Goal: Task Accomplishment & Management: Use online tool/utility

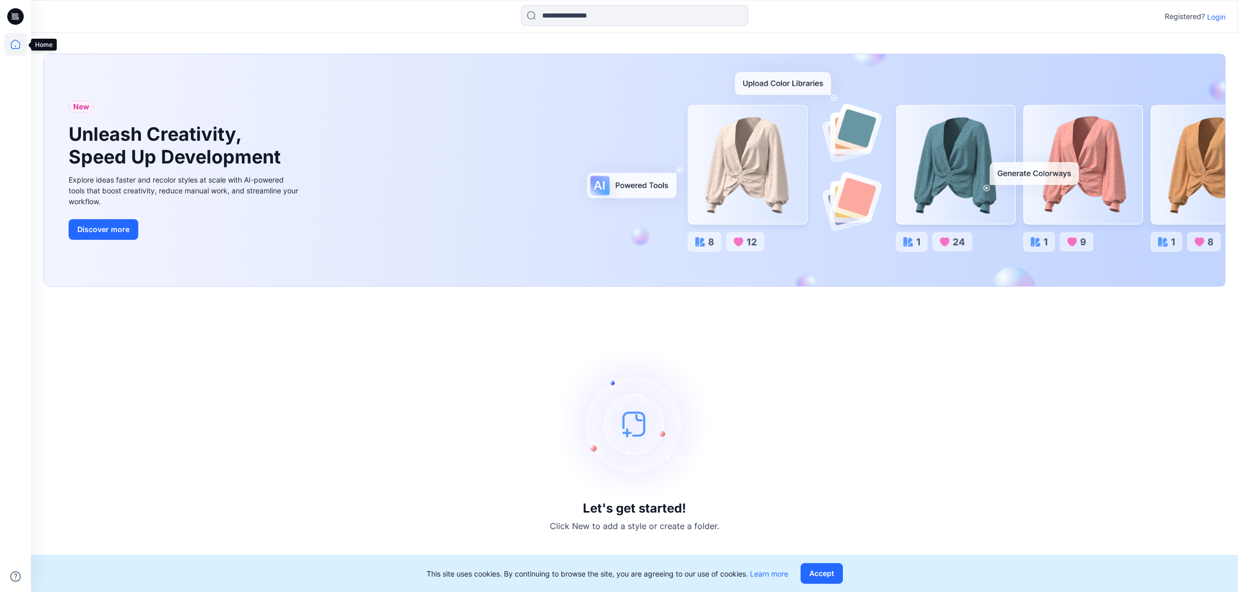
click at [22, 47] on icon at bounding box center [15, 44] width 23 height 23
click at [1221, 13] on p "Login" at bounding box center [1216, 16] width 19 height 11
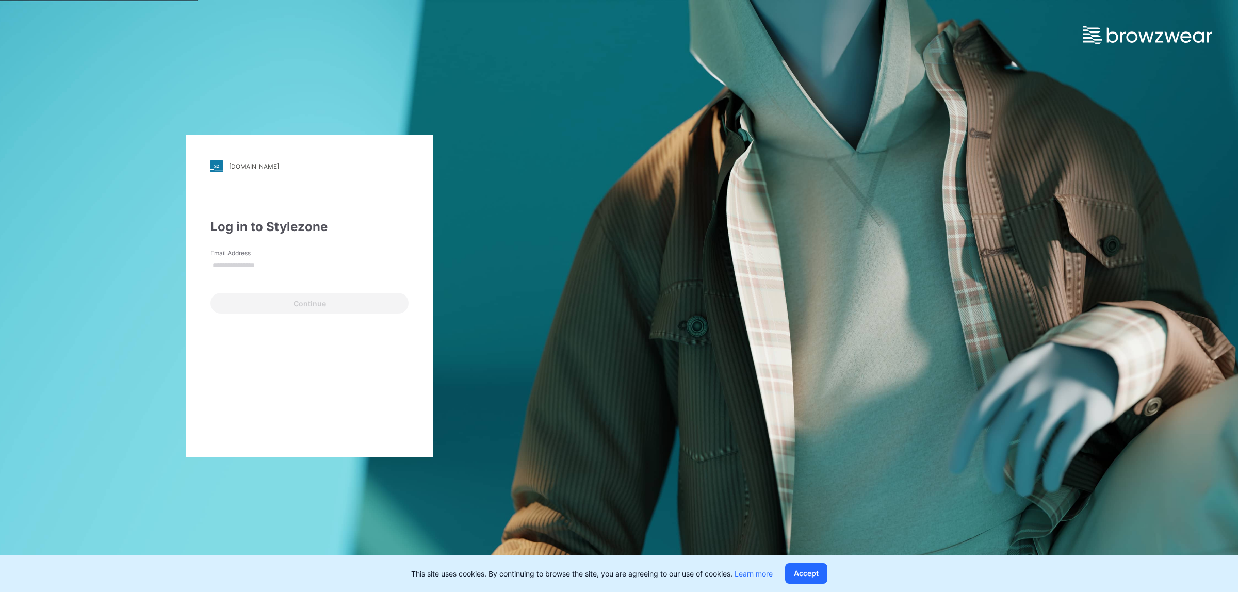
type input "**********"
click at [277, 300] on button "Continue" at bounding box center [309, 303] width 198 height 21
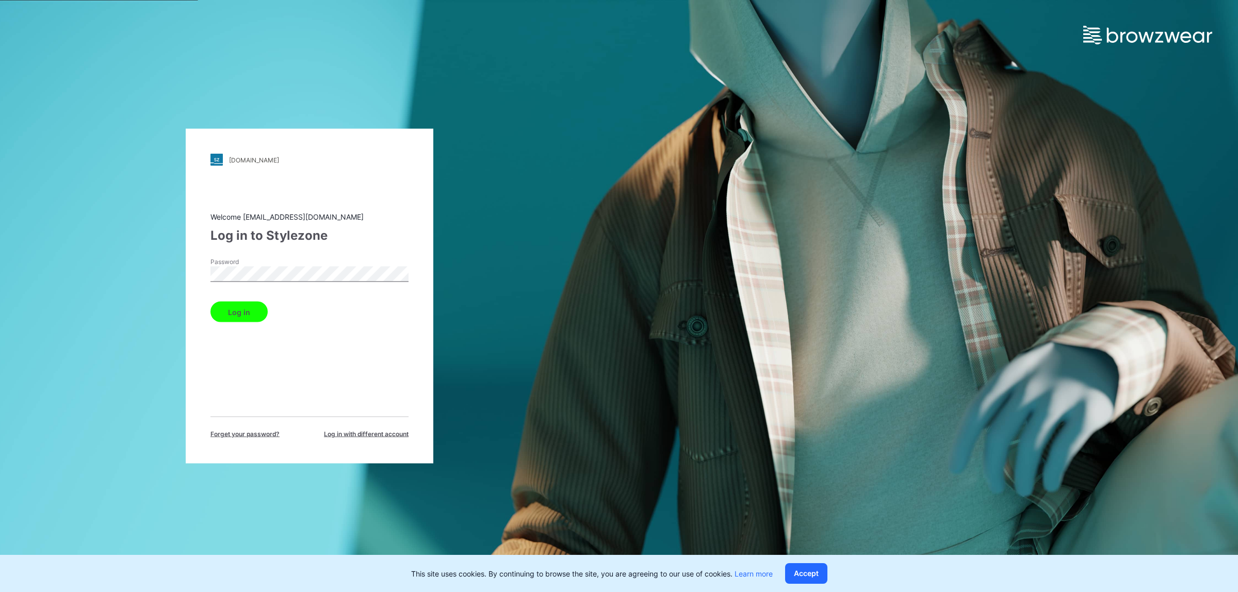
click at [253, 307] on button "Log in" at bounding box center [238, 312] width 57 height 21
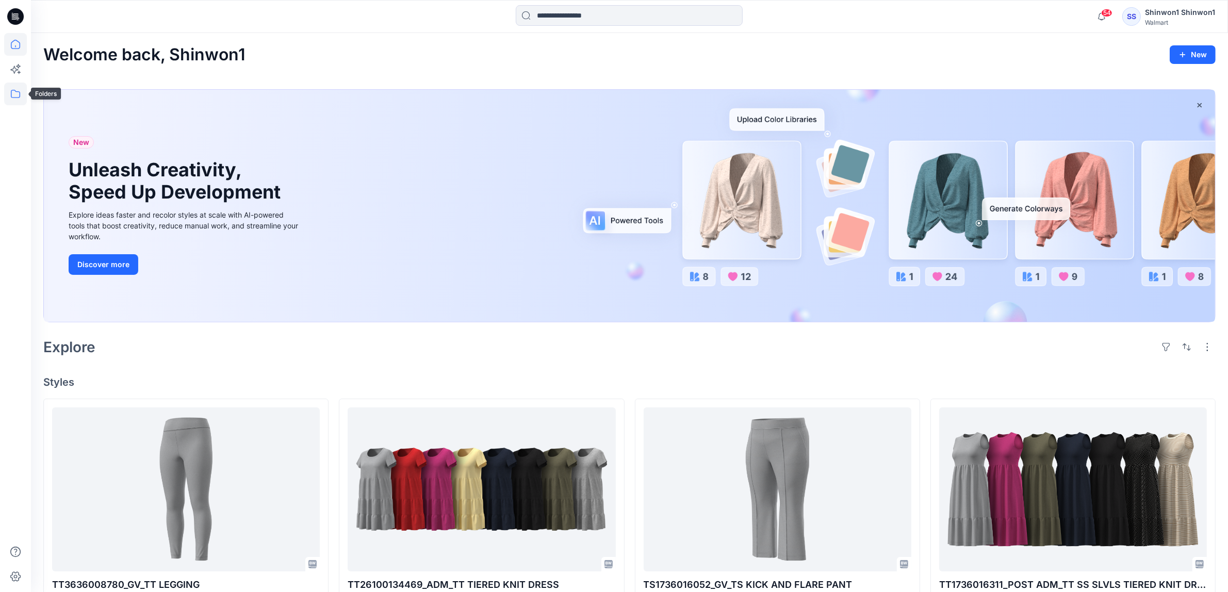
click at [11, 87] on icon at bounding box center [15, 94] width 23 height 23
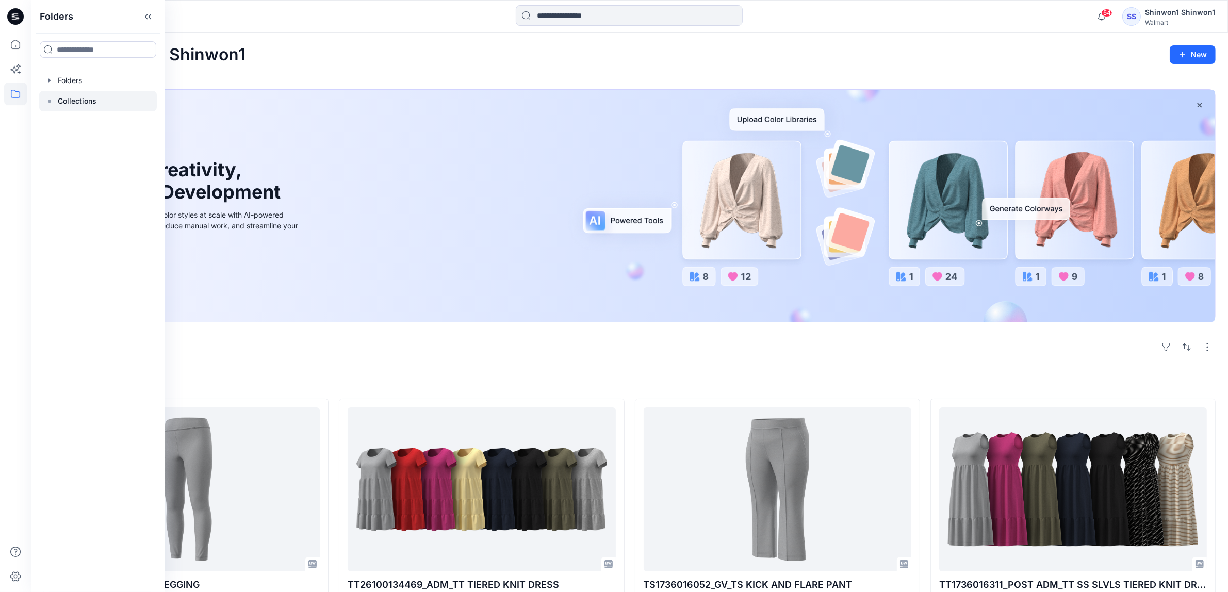
click at [96, 94] on div at bounding box center [98, 101] width 118 height 21
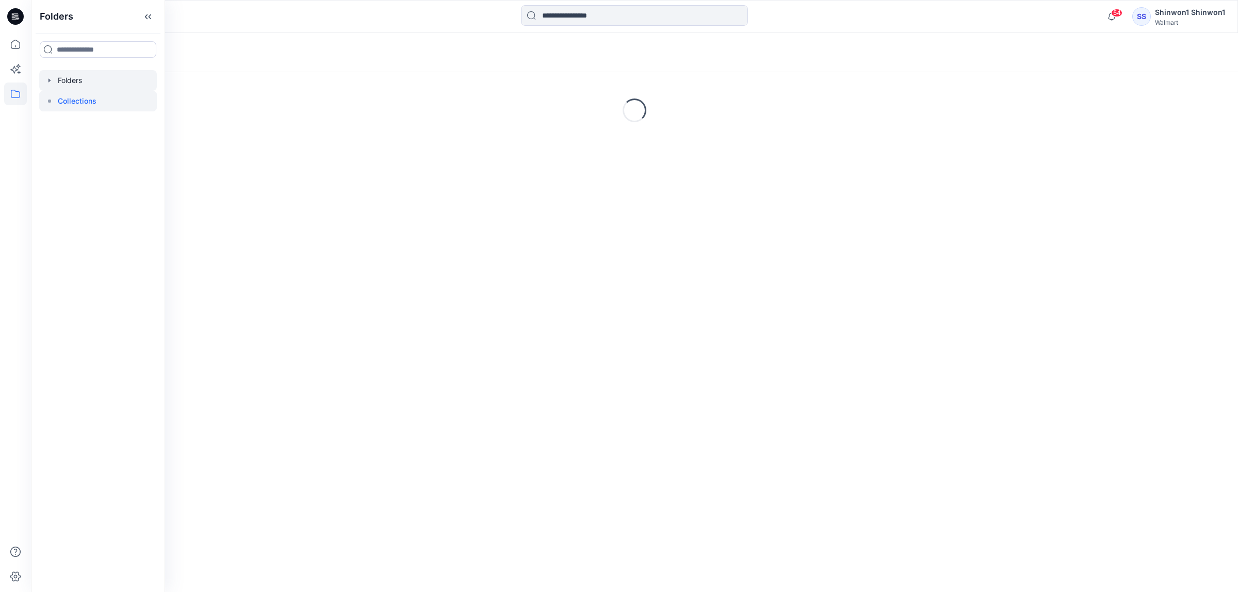
click at [94, 81] on div at bounding box center [98, 80] width 118 height 21
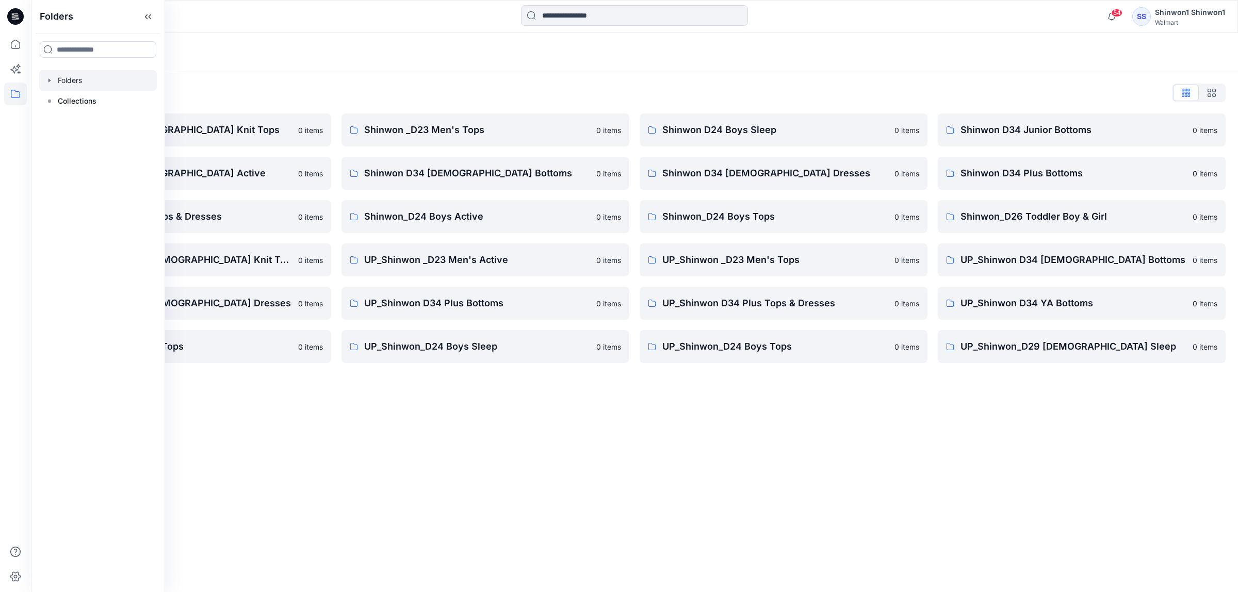
click at [529, 429] on div "Folders Folders List Shinwon D34 [DEMOGRAPHIC_DATA] Knit Tops 0 items Shinwon D…" at bounding box center [634, 312] width 1207 height 559
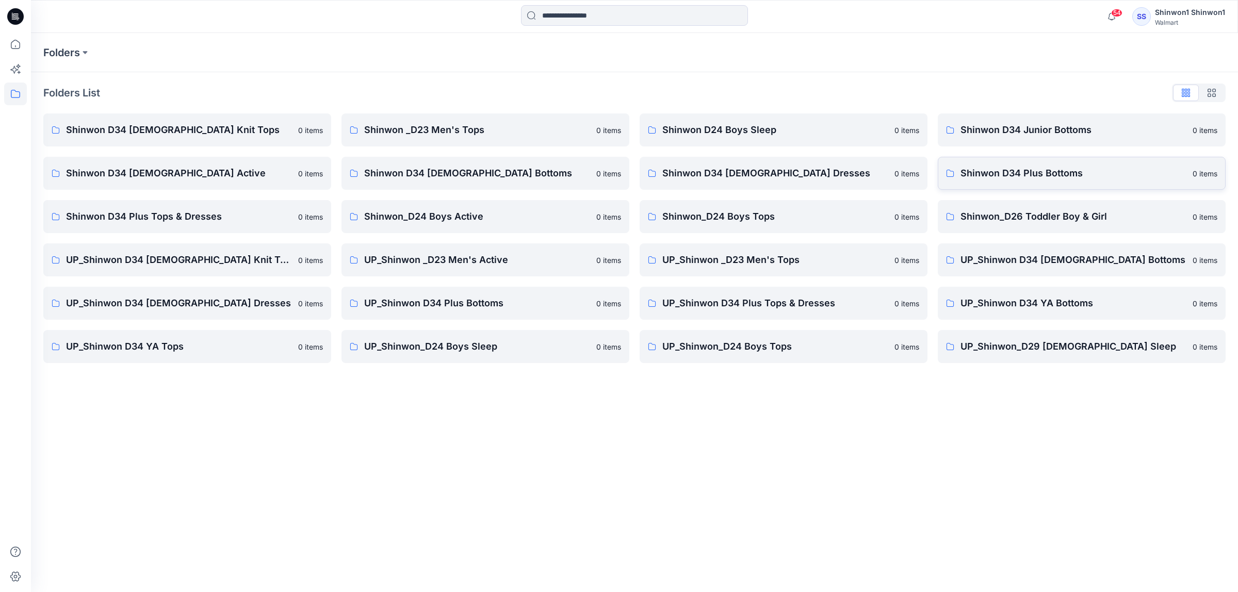
click at [984, 178] on p "Shinwon D34 Plus Bottoms" at bounding box center [1073, 173] width 226 height 14
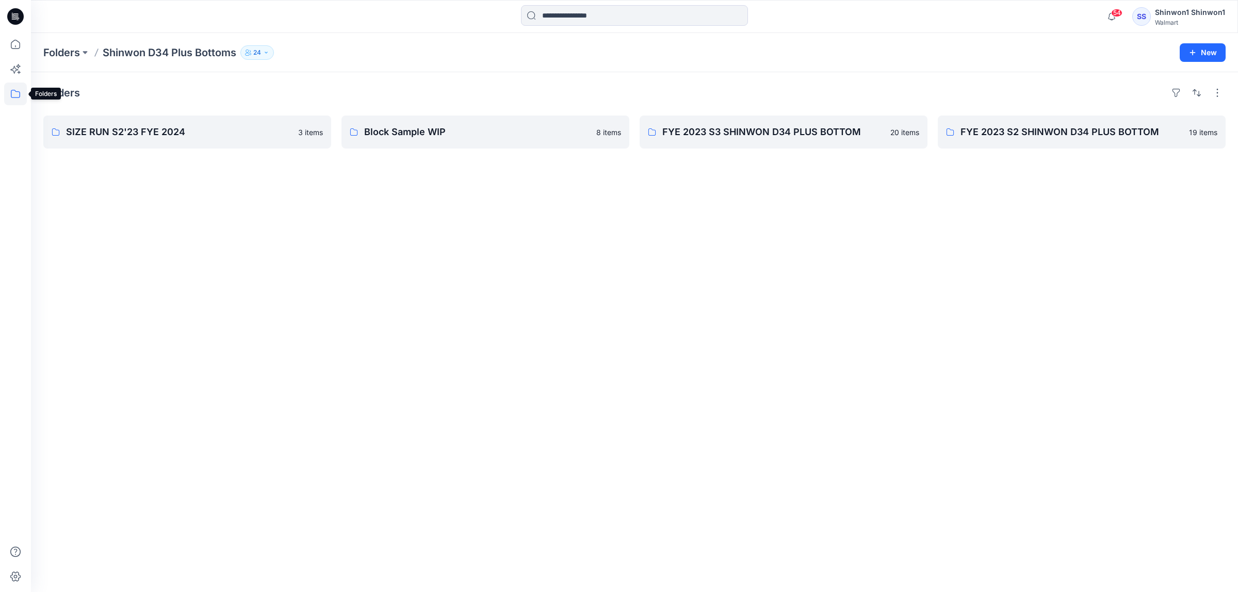
click at [21, 84] on icon at bounding box center [15, 94] width 23 height 23
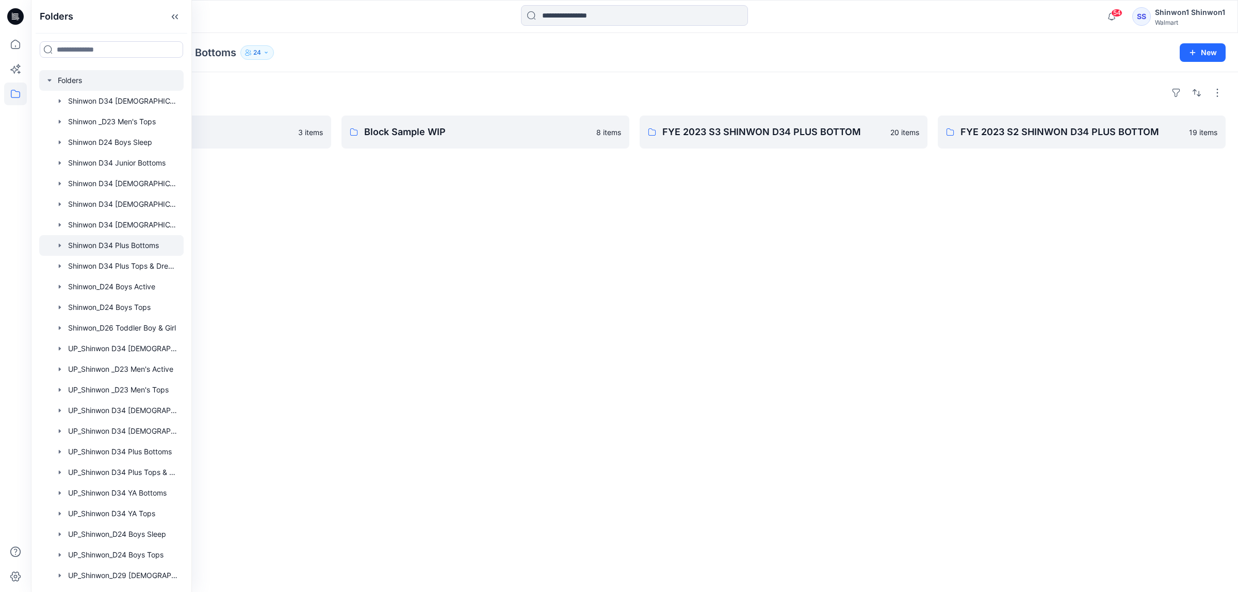
click at [74, 80] on div at bounding box center [111, 80] width 144 height 21
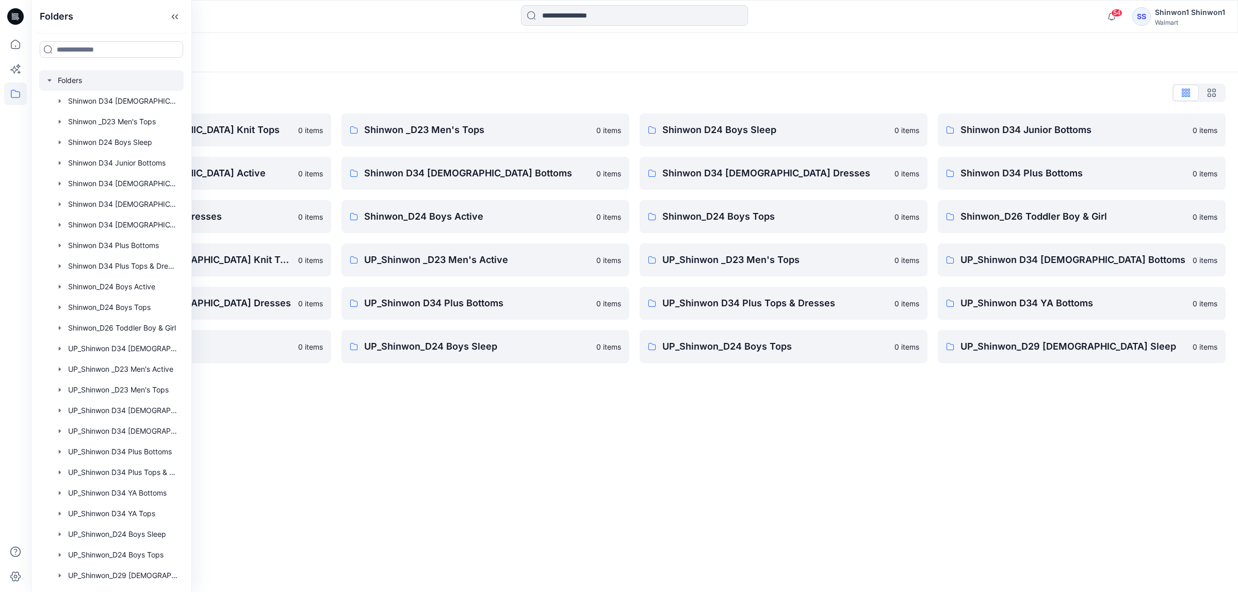
click at [599, 480] on div "Folders Folders List Shinwon D34 [DEMOGRAPHIC_DATA] Knit Tops 0 items Shinwon D…" at bounding box center [634, 312] width 1207 height 559
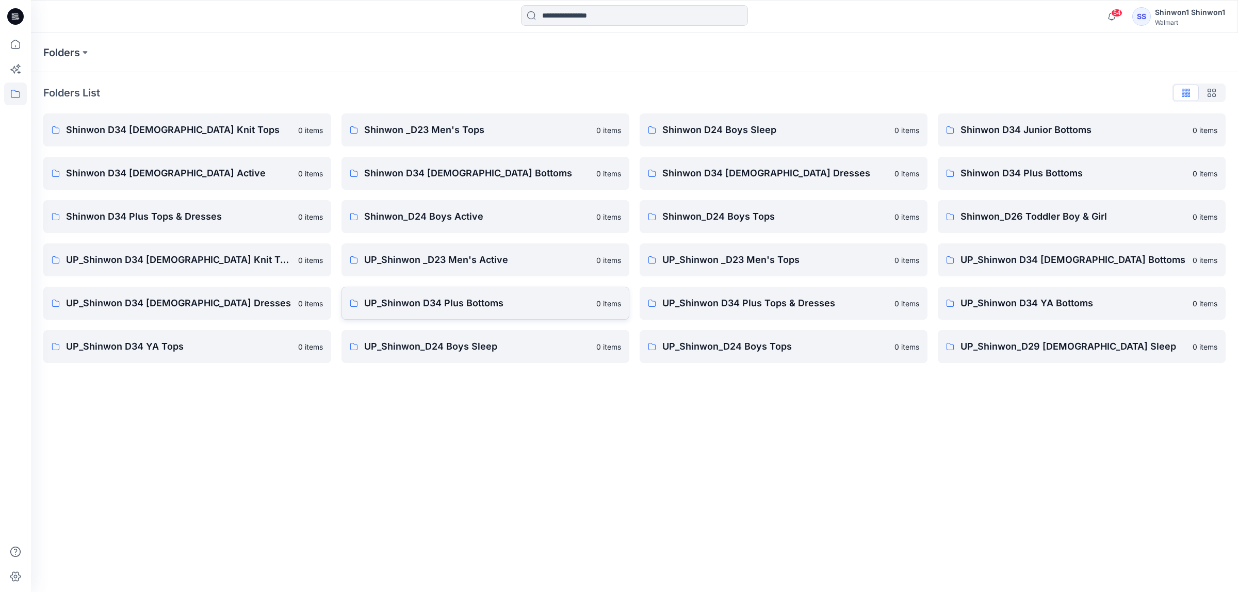
click at [537, 296] on p "UP_Shinwon D34 Plus Bottoms" at bounding box center [477, 303] width 226 height 14
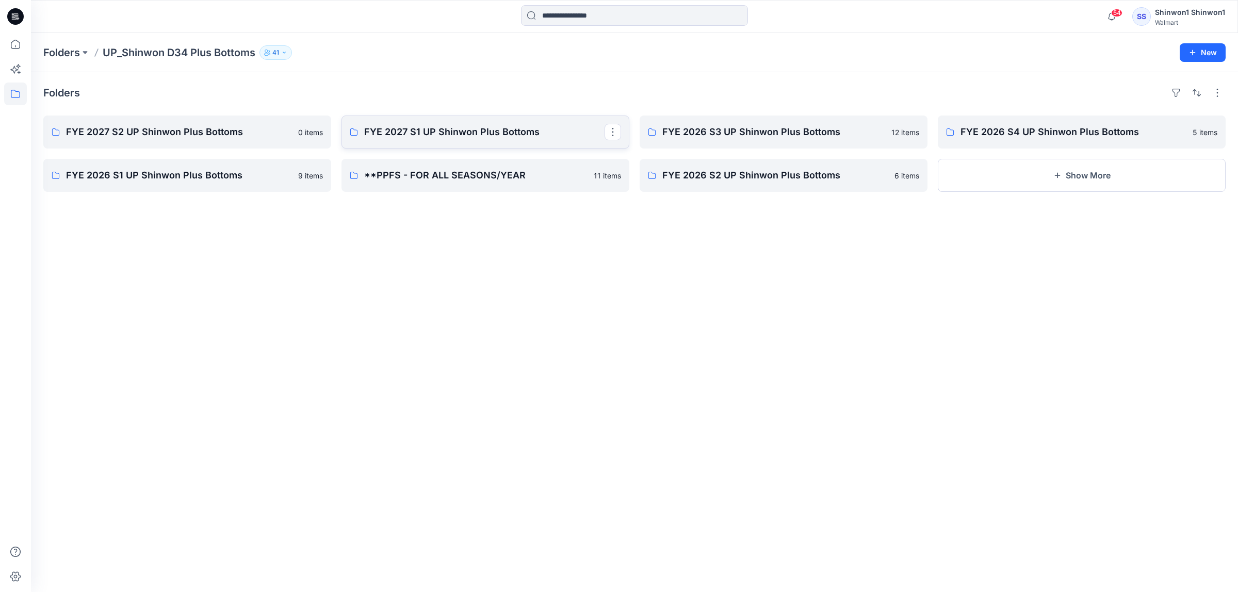
click at [424, 140] on link "FYE 2027 S1 UP Shinwon Plus Bottoms" at bounding box center [485, 132] width 288 height 33
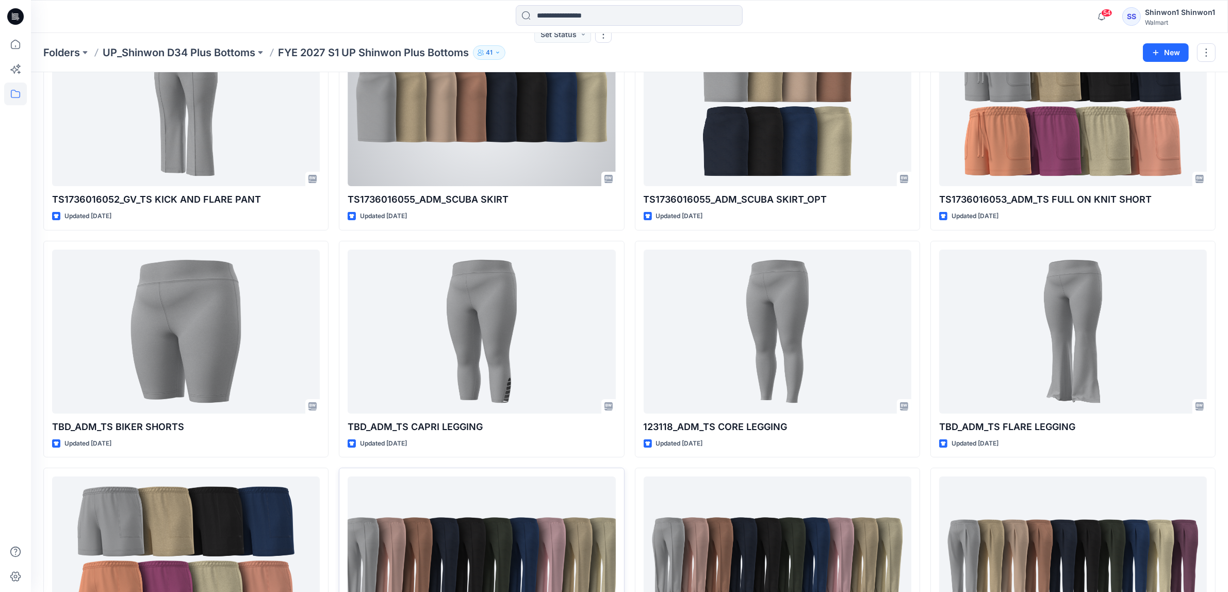
scroll to position [258, 0]
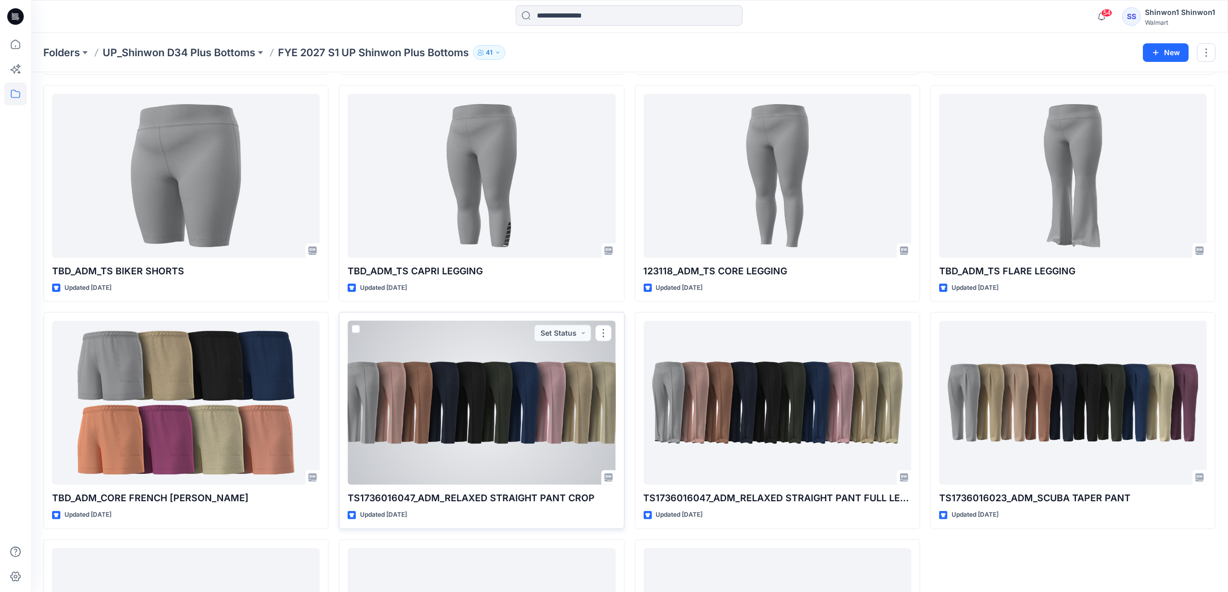
click at [498, 388] on div at bounding box center [482, 403] width 268 height 164
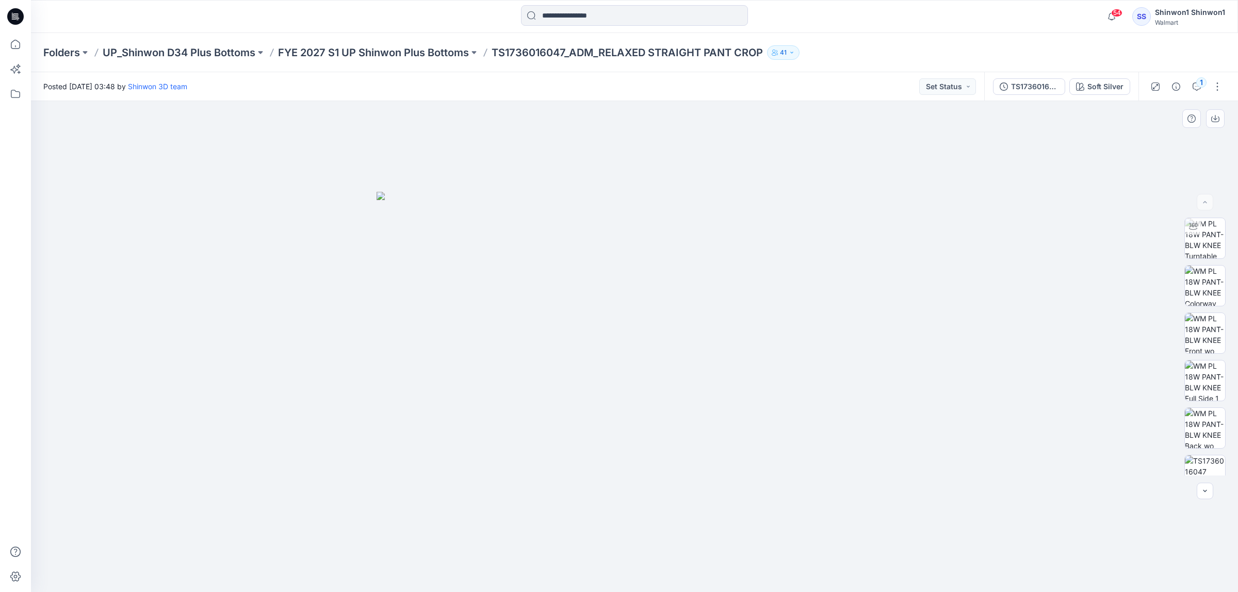
click at [429, 353] on img at bounding box center [634, 392] width 516 height 400
click at [542, 351] on img at bounding box center [634, 392] width 516 height 400
click at [320, 300] on div at bounding box center [634, 346] width 1207 height 491
click at [509, 237] on img at bounding box center [634, 392] width 516 height 400
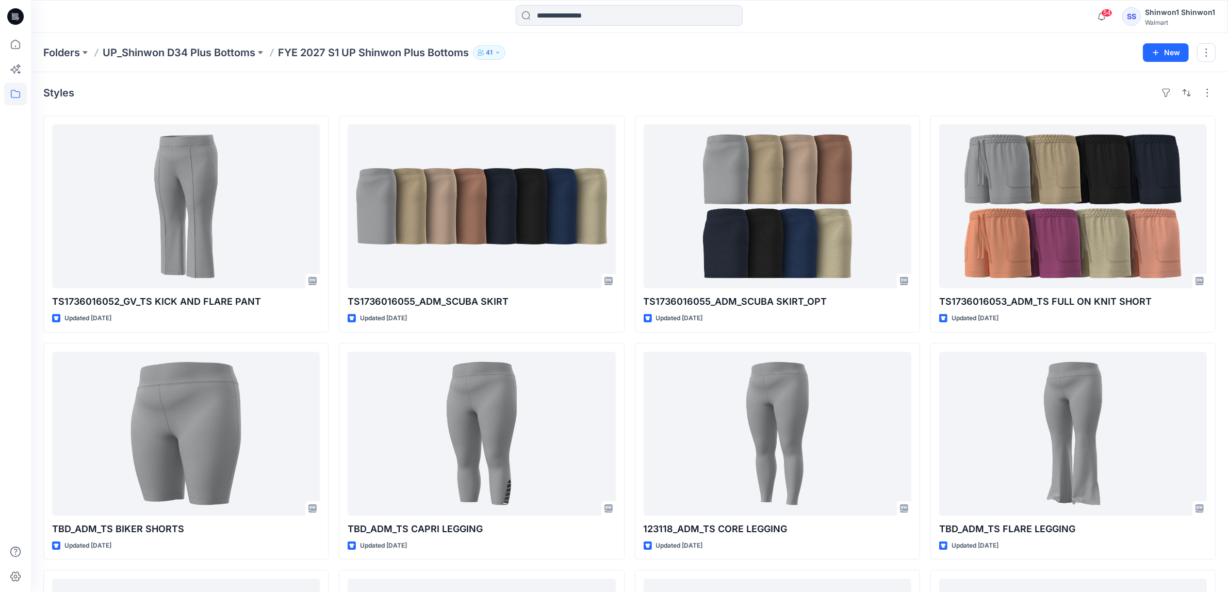
click at [84, 29] on div "54 Notifications Shinwon 3D team shared TT26100134469_ADM_TT TIERED KNIT DRESS …" at bounding box center [629, 16] width 1197 height 33
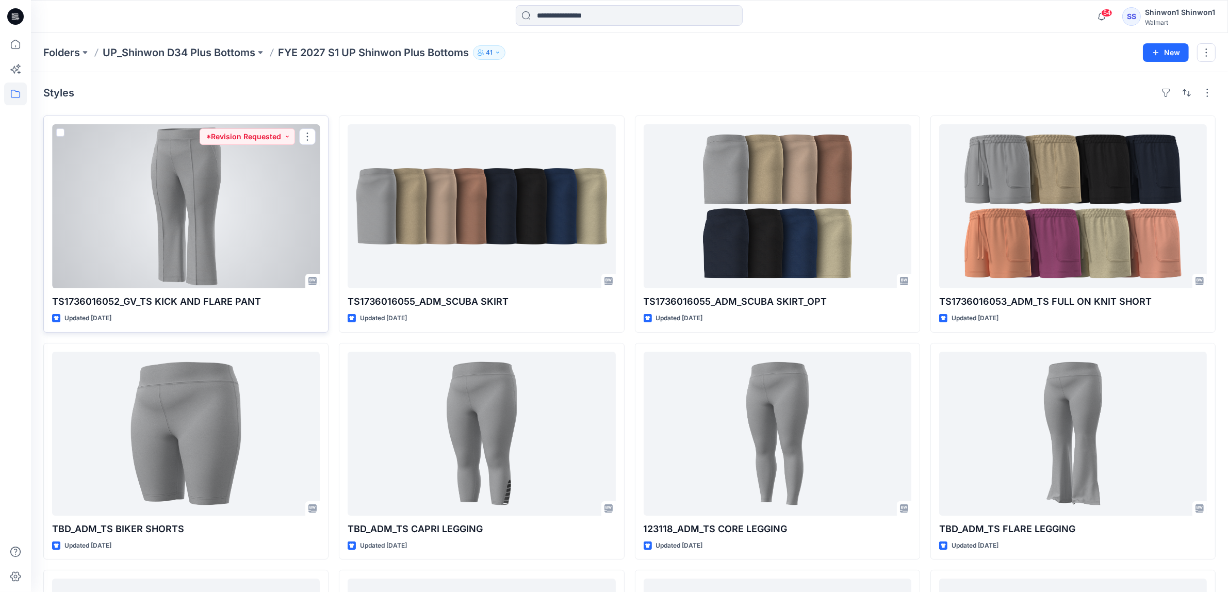
click at [243, 250] on div at bounding box center [186, 206] width 268 height 164
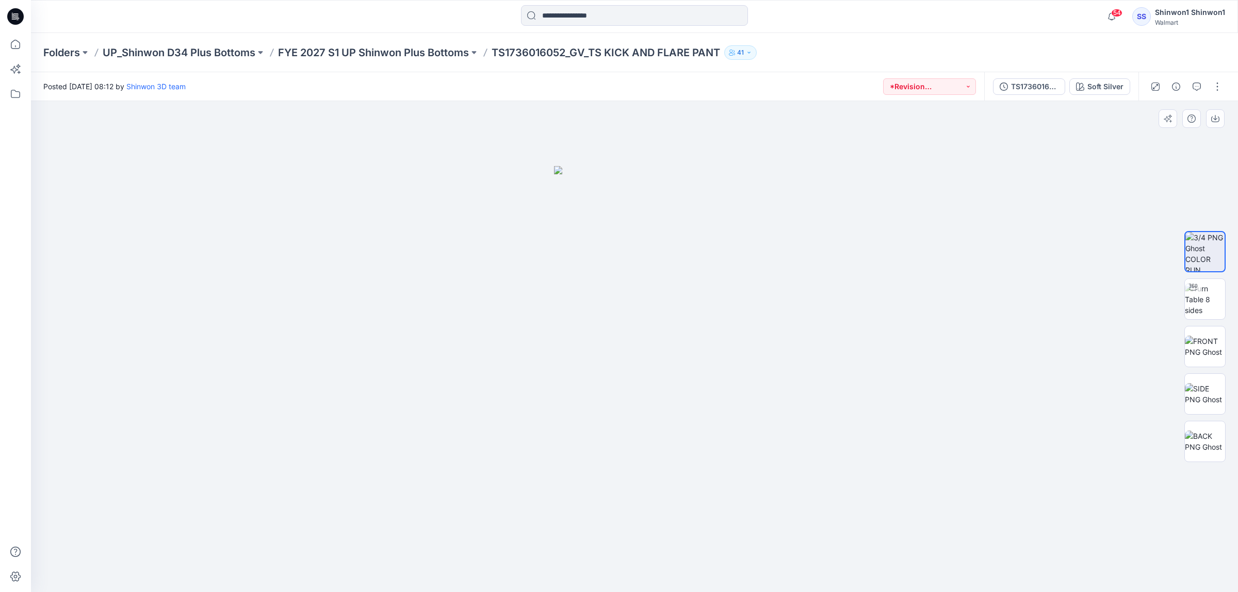
click at [67, 271] on div at bounding box center [634, 346] width 1207 height 491
click at [914, 78] on button "*Revision Requested" at bounding box center [929, 86] width 93 height 17
click at [943, 156] on p "TD - Need to Review" at bounding box center [932, 156] width 58 height 13
click at [929, 88] on button "TD - Need to Review" at bounding box center [929, 86] width 93 height 17
click at [921, 137] on p "*Revision Requested" at bounding box center [932, 133] width 58 height 13
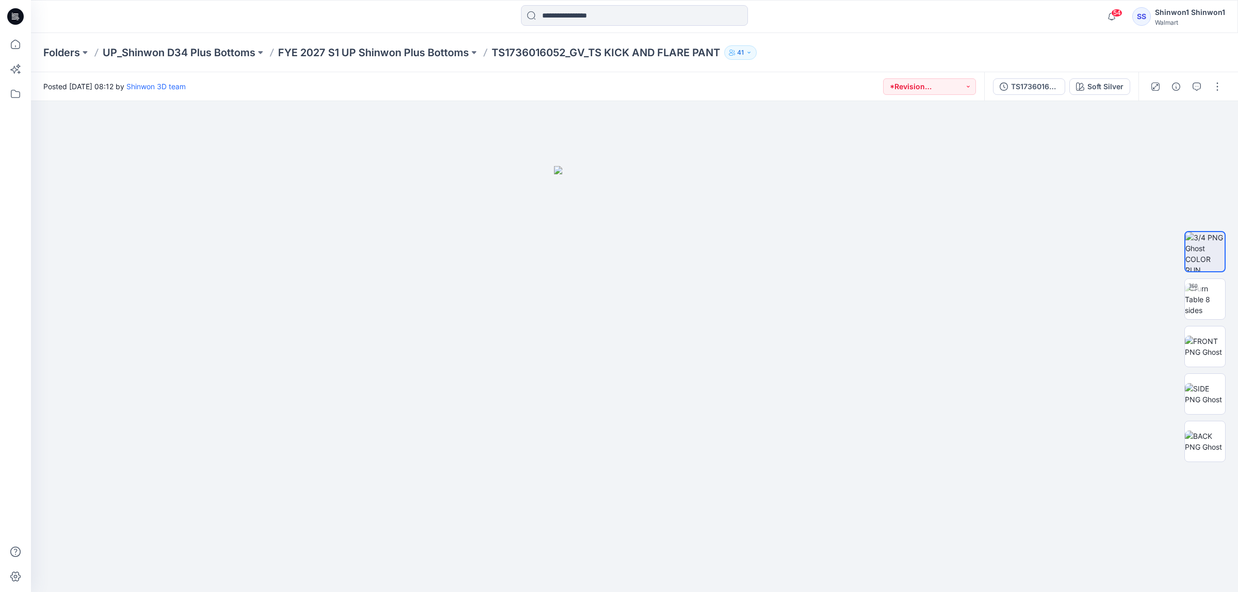
click at [834, 81] on div "Posted [DATE] 08:12 by Shinwon 3D team *Revision Requested" at bounding box center [507, 86] width 953 height 28
click at [1218, 91] on button "button" at bounding box center [1217, 86] width 17 height 17
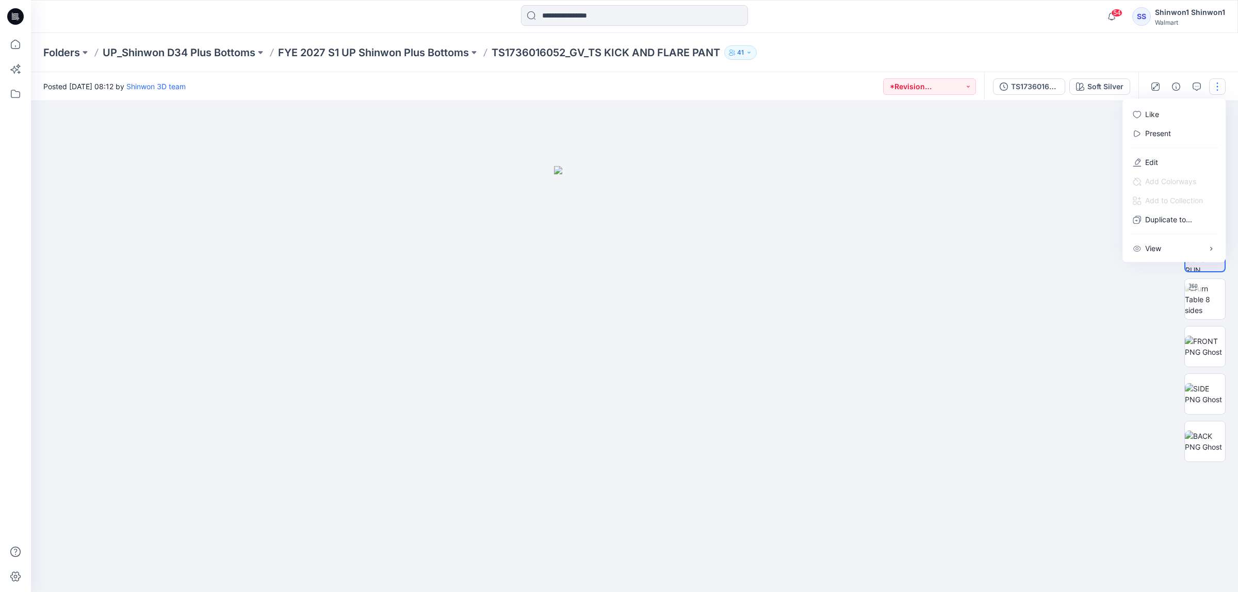
click at [1218, 91] on button "button" at bounding box center [1217, 86] width 17 height 17
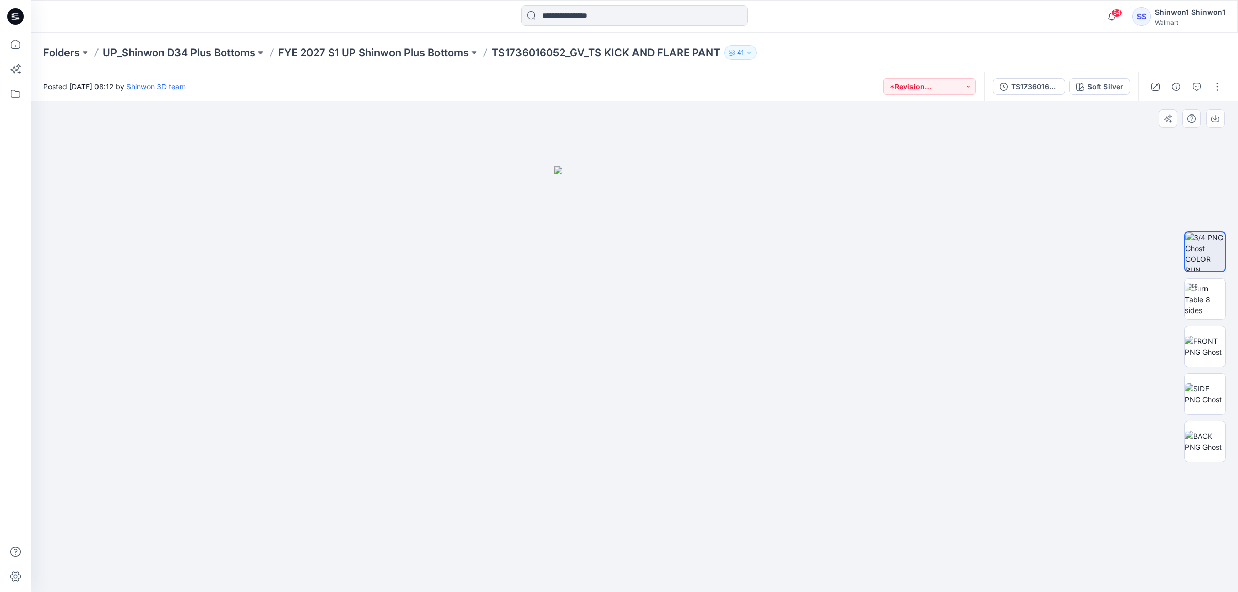
click at [75, 167] on div at bounding box center [634, 346] width 1207 height 491
click at [1220, 83] on button "button" at bounding box center [1217, 86] width 17 height 17
click at [1142, 248] on div "View" at bounding box center [1147, 248] width 28 height 11
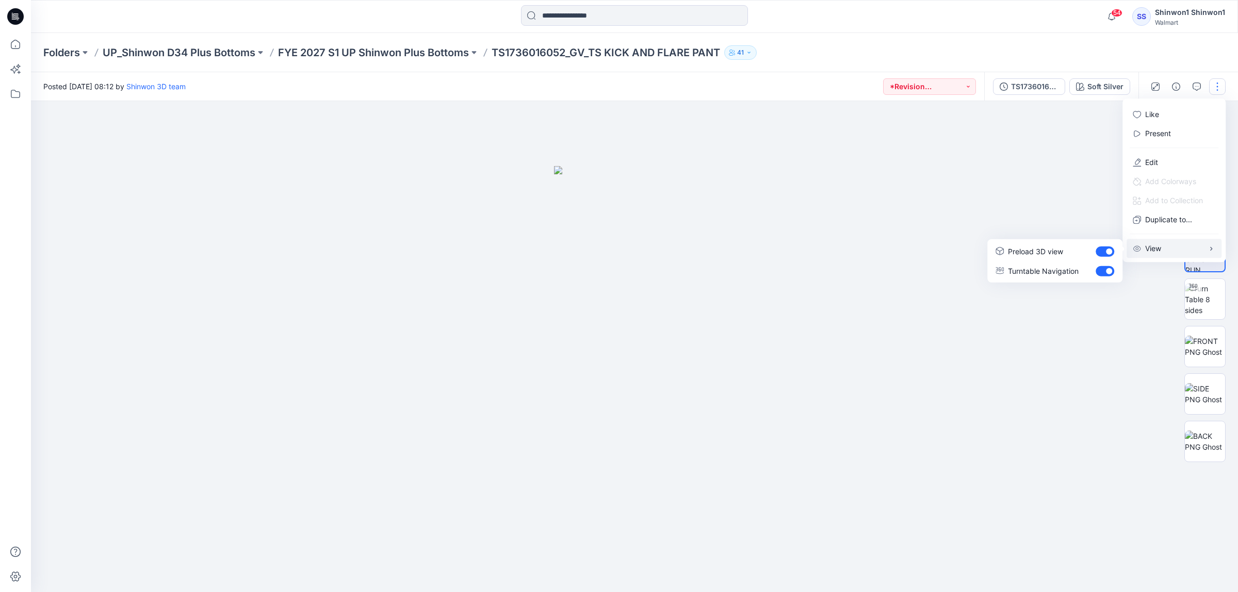
click at [949, 159] on div at bounding box center [634, 346] width 1207 height 491
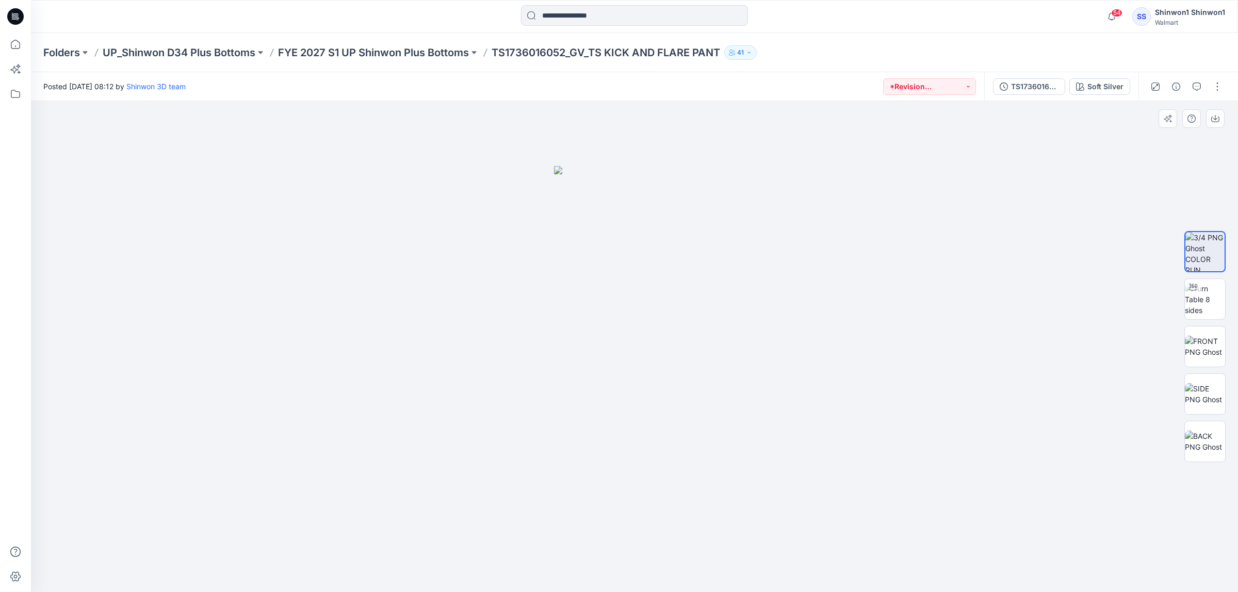
click at [77, 212] on div at bounding box center [634, 346] width 1207 height 491
click at [534, 60] on div "Folders UP_Shinwon D34 Plus Bottoms FYE 2027 S1 UP Shinwon Plus Bottoms TS17360…" at bounding box center [634, 52] width 1207 height 39
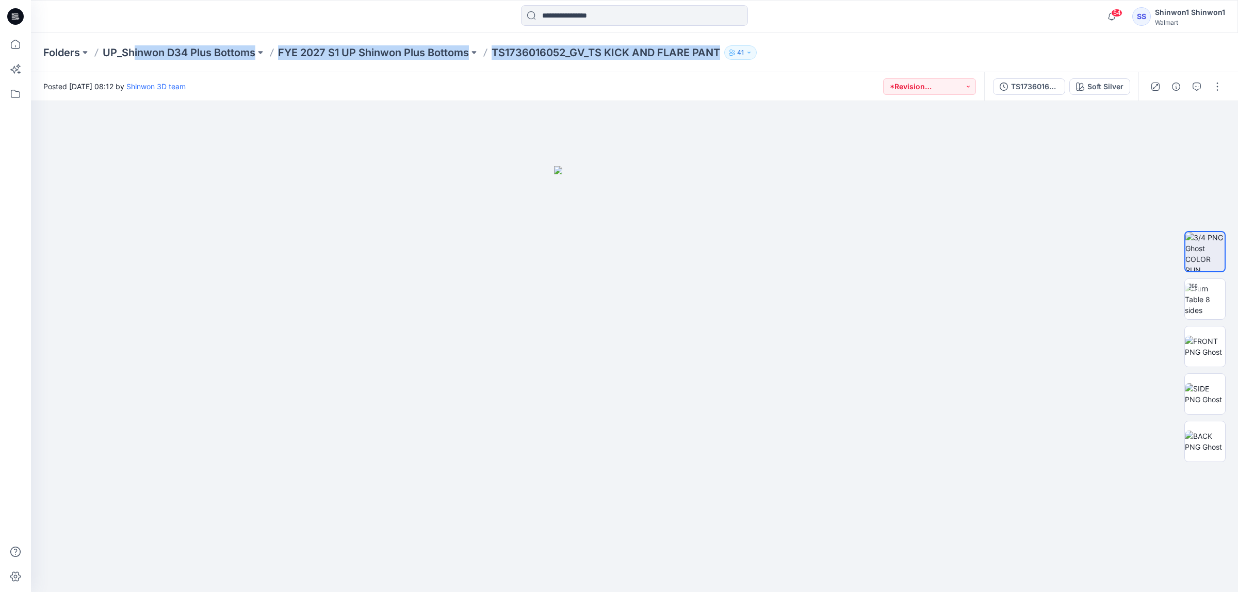
drag, startPoint x: 958, startPoint y: 47, endPoint x: 765, endPoint y: 70, distance: 194.2
click at [133, 46] on div "Folders UP_Shinwon D34 Plus Bottoms FYE 2027 S1 UP Shinwon Plus Bottoms TS17360…" at bounding box center [594, 52] width 1102 height 14
click at [1171, 37] on div "Folders UP_Shinwon D34 Plus Bottoms FYE 2027 S1 UP Shinwon Plus Bottoms TS17360…" at bounding box center [634, 52] width 1207 height 39
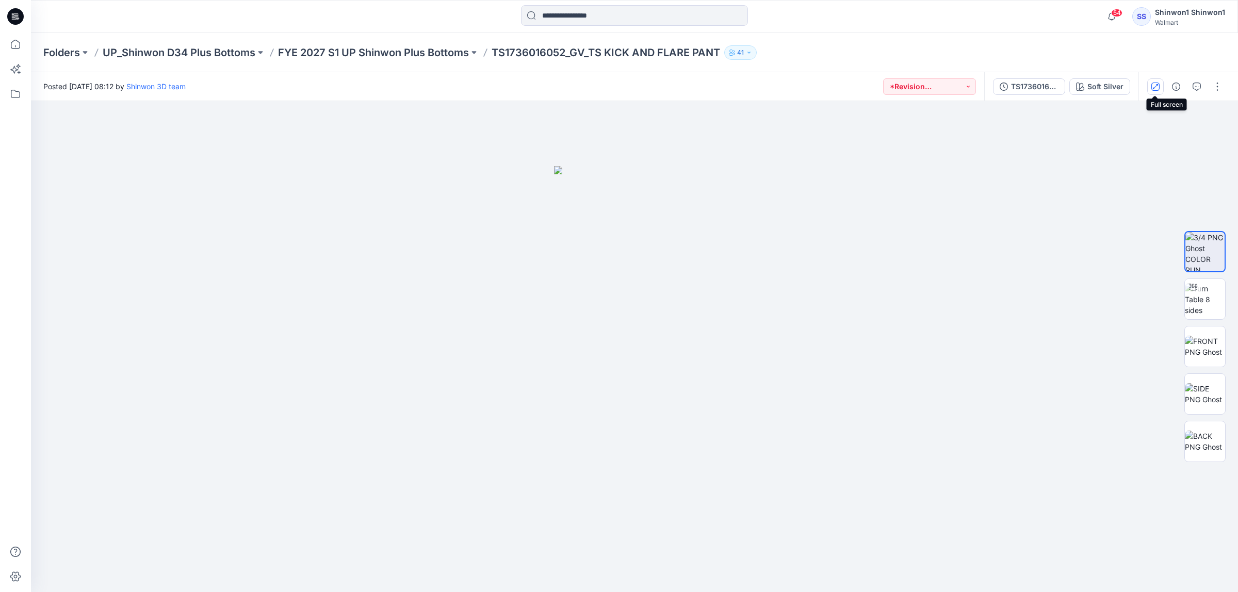
click at [1159, 81] on button "button" at bounding box center [1155, 86] width 17 height 17
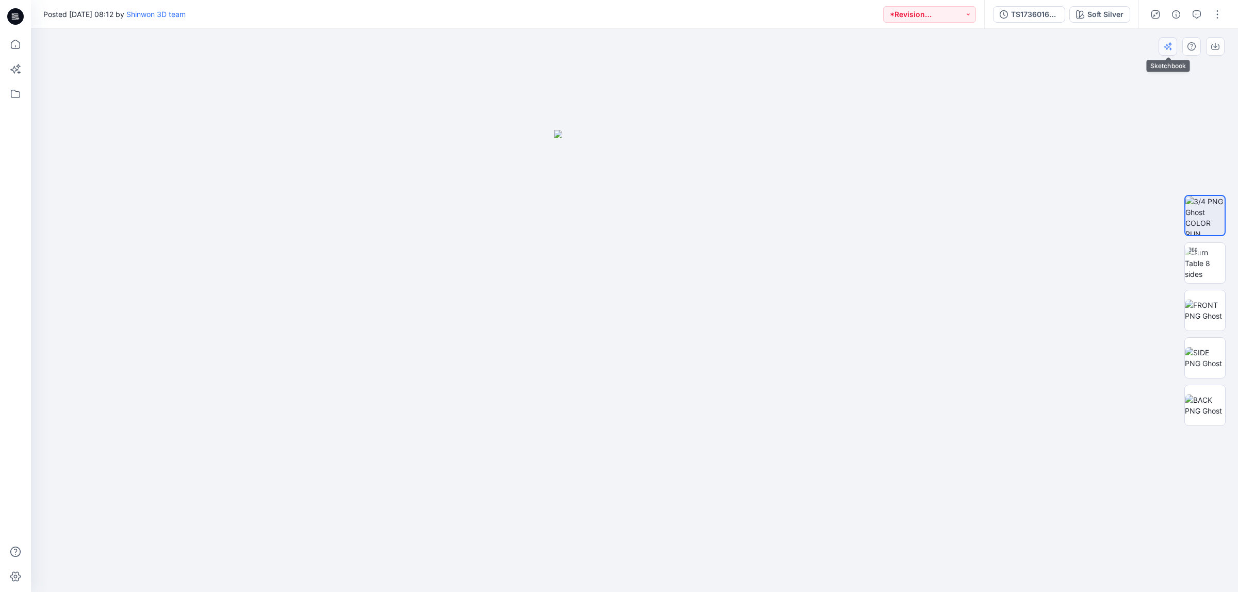
click at [1171, 44] on icon "button" at bounding box center [1170, 44] width 4 height 4
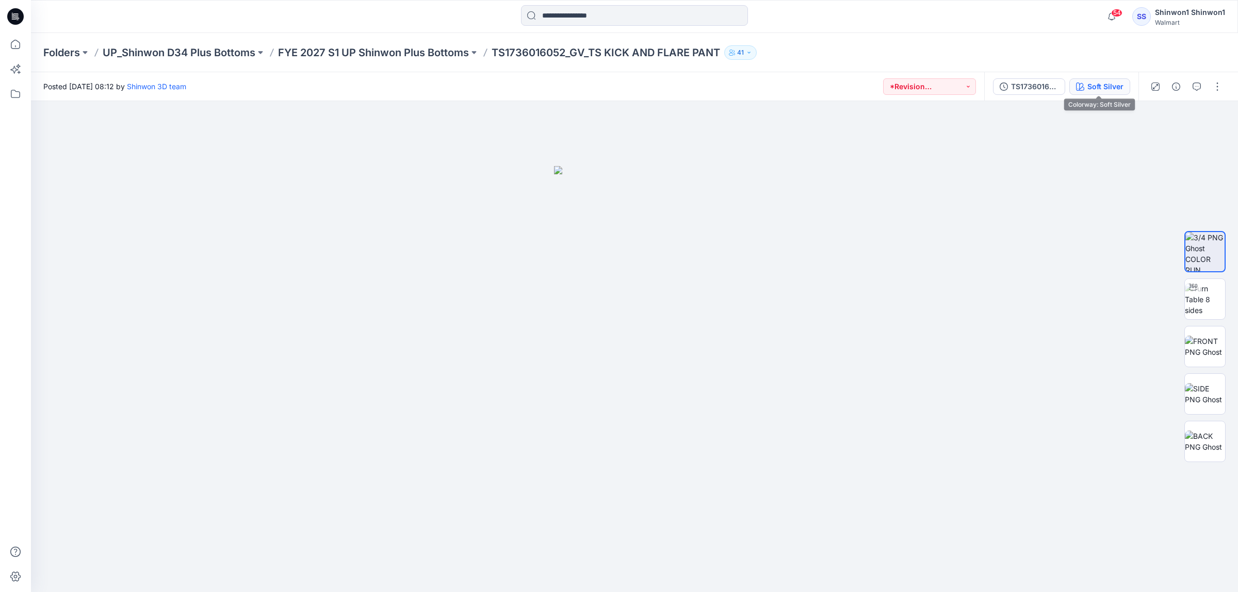
click at [1097, 91] on div "Soft Silver" at bounding box center [1105, 86] width 36 height 11
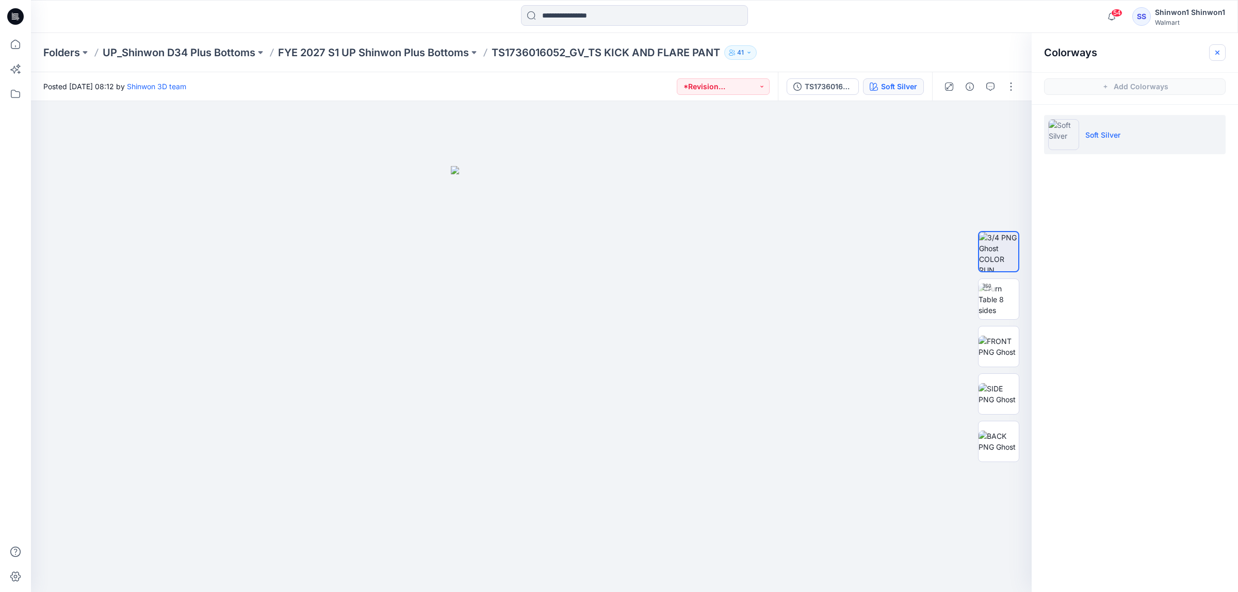
click at [1220, 52] on icon "button" at bounding box center [1217, 52] width 8 height 8
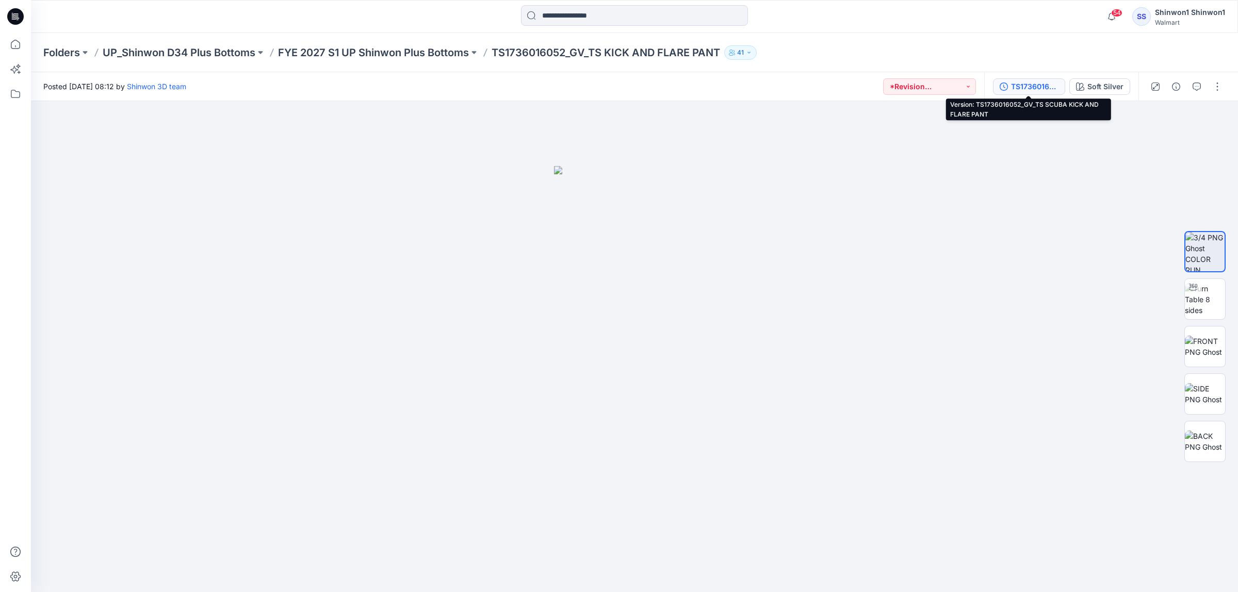
click at [1024, 87] on div "TS1736016052_GV_TS SCUBA KICK AND FLARE PANT" at bounding box center [1034, 86] width 47 height 11
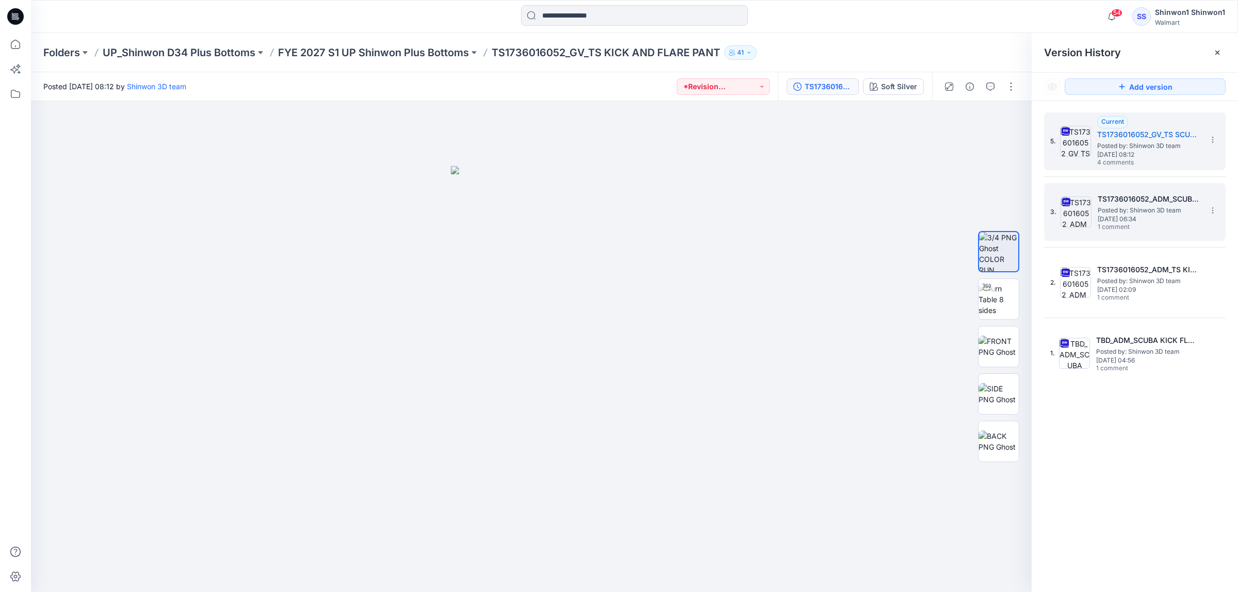
click at [1136, 202] on h5 "TS1736016052_ADM_SCUBA KICK FLARE PANT" at bounding box center [1148, 199] width 103 height 12
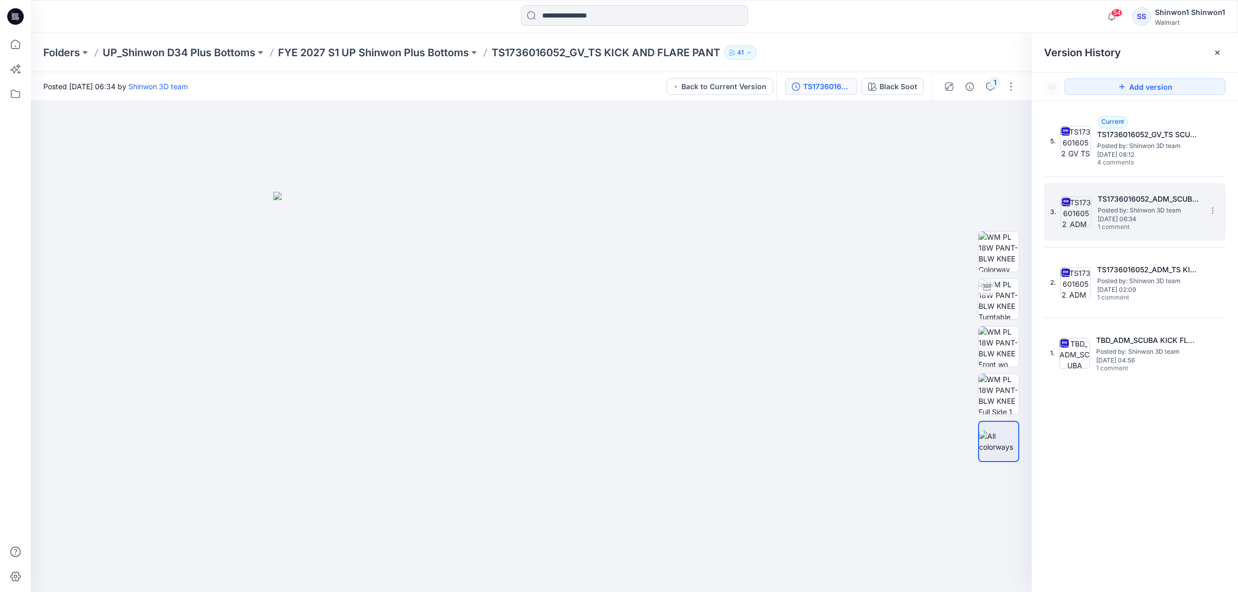
click at [1084, 196] on img at bounding box center [1075, 211] width 31 height 31
click at [1002, 116] on button "button" at bounding box center [1008, 118] width 19 height 19
click at [1151, 564] on div "5. Current TS1736016052_GV_TS SCUBA KICK AND FLARE PANT Posted by: Shinwon 3D t…" at bounding box center [1134, 354] width 206 height 506
